Goal: Check status: Check status

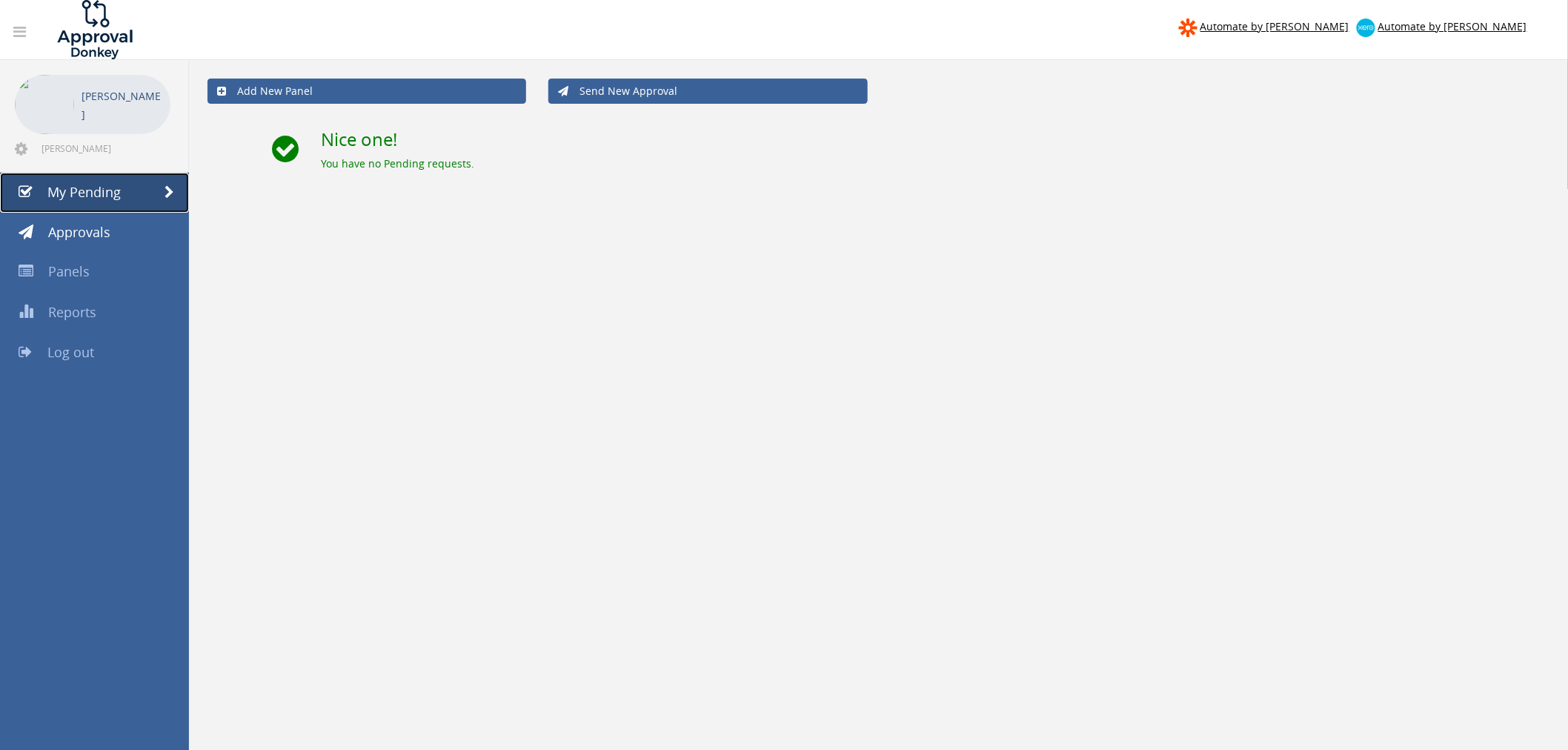
drag, startPoint x: 0, startPoint y: 0, endPoint x: 99, endPoint y: 194, distance: 217.8
click at [99, 194] on span "My Pending" at bounding box center [84, 192] width 73 height 18
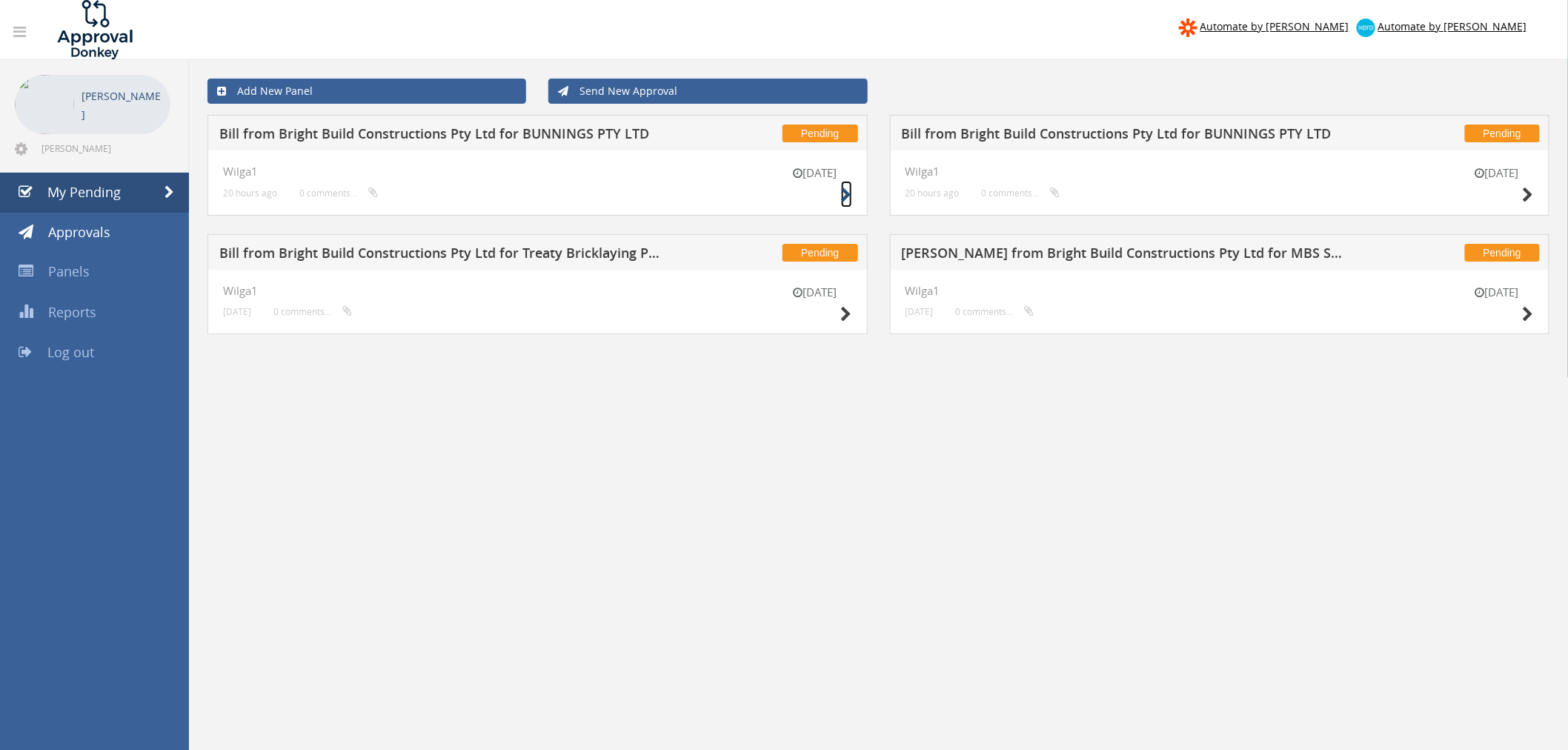
click at [848, 196] on icon at bounding box center [846, 195] width 11 height 16
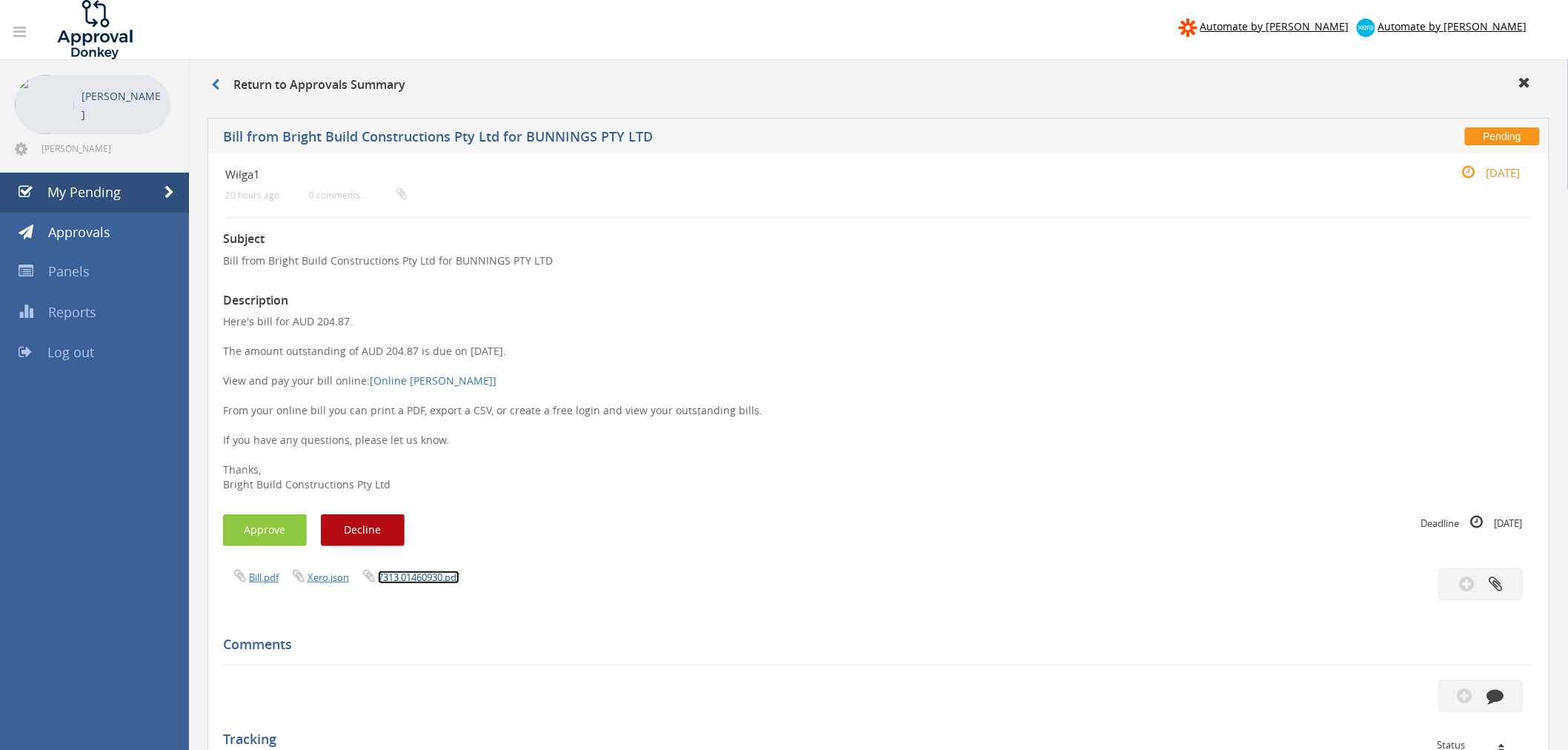
click at [399, 578] on link "7313.01460930.pdf" at bounding box center [418, 577] width 82 height 13
click at [215, 84] on icon at bounding box center [215, 84] width 8 height 12
